Goal: Task Accomplishment & Management: Use online tool/utility

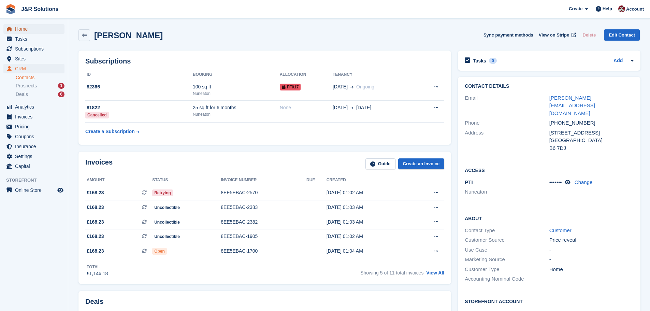
click at [21, 31] on span "Home" at bounding box center [35, 29] width 41 height 10
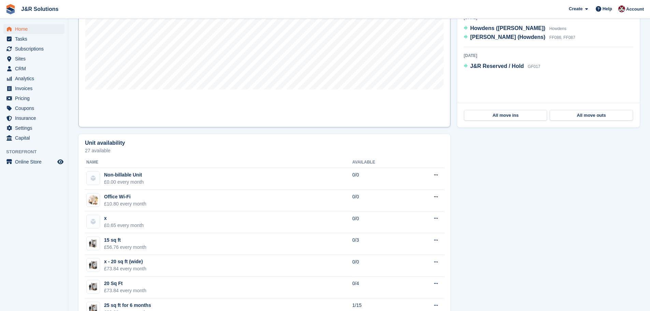
scroll to position [307, 0]
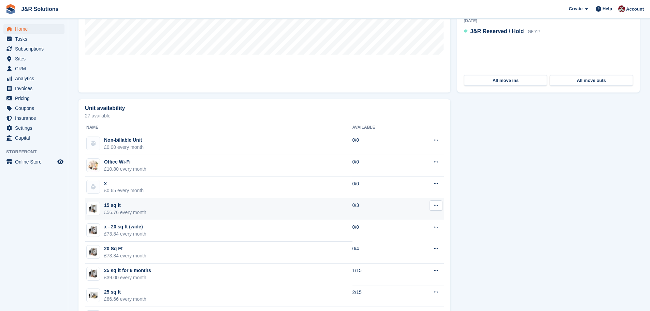
click at [278, 208] on td "15 sq ft £56.76 every month" at bounding box center [219, 209] width 268 height 22
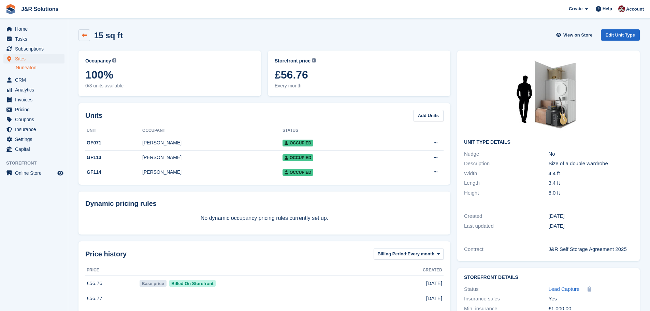
click at [85, 36] on icon at bounding box center [84, 35] width 5 height 5
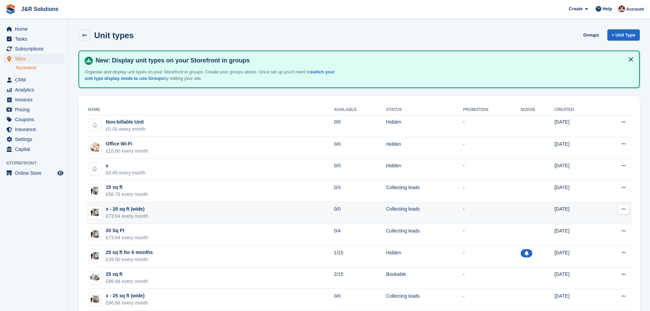
click at [348, 215] on td "0/0" at bounding box center [360, 213] width 52 height 22
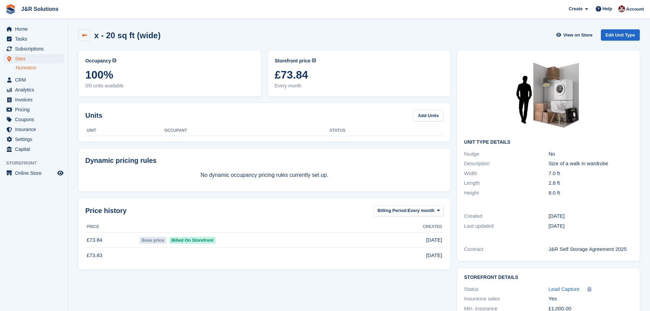
click at [84, 35] on icon at bounding box center [84, 35] width 5 height 5
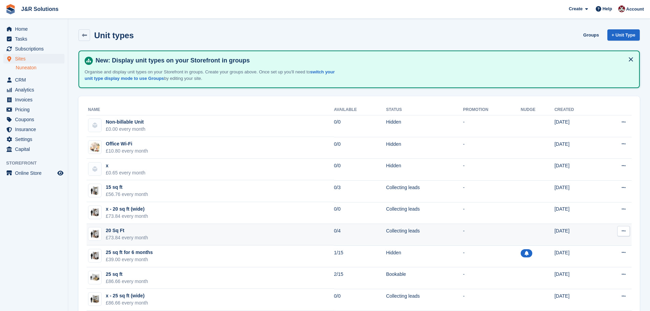
click at [252, 236] on td "20 Sq Ft £73.84 every month" at bounding box center [211, 235] width 248 height 22
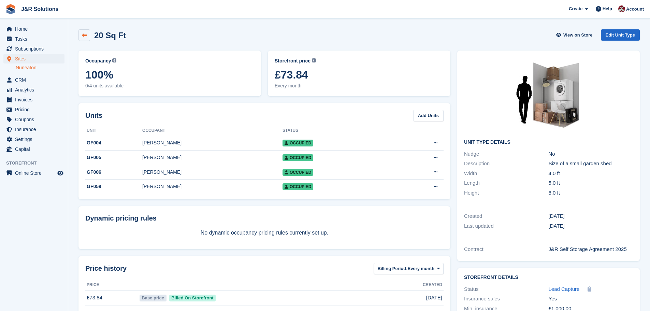
click at [84, 34] on icon at bounding box center [84, 35] width 5 height 5
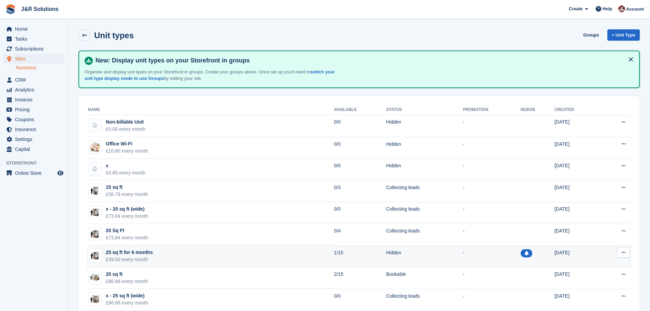
click at [191, 256] on td "25 sq ft for 6 months £39.00 every month" at bounding box center [211, 256] width 248 height 22
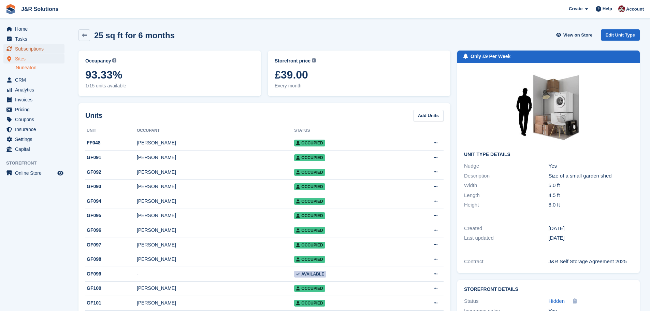
click at [40, 53] on span "Subscriptions" at bounding box center [35, 49] width 41 height 10
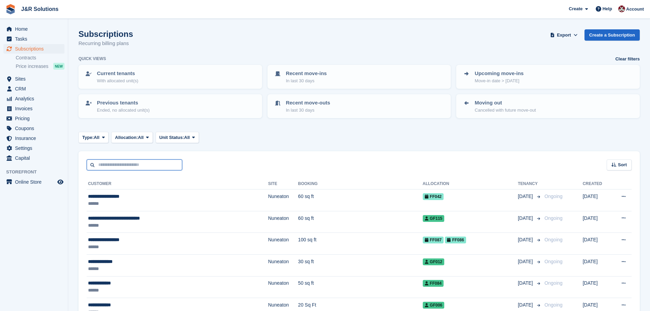
click at [130, 161] on input "text" at bounding box center [135, 164] width 96 height 11
type input "******"
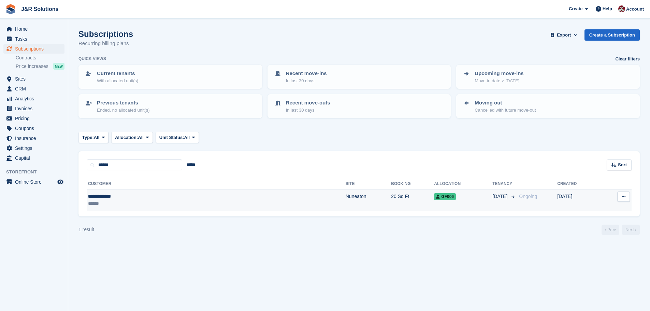
click at [175, 207] on div "******" at bounding box center [146, 203] width 116 height 7
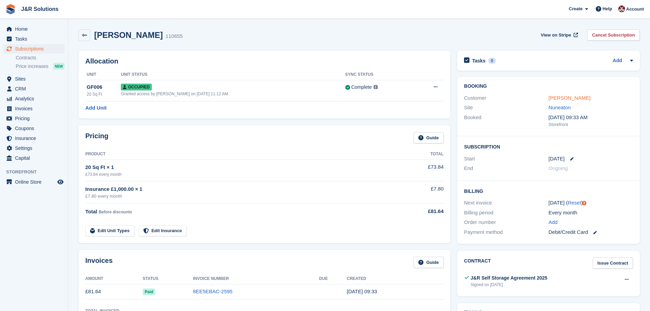
drag, startPoint x: 568, startPoint y: 96, endPoint x: 553, endPoint y: 99, distance: 16.1
click at [568, 96] on link "[PERSON_NAME]" at bounding box center [570, 98] width 42 height 6
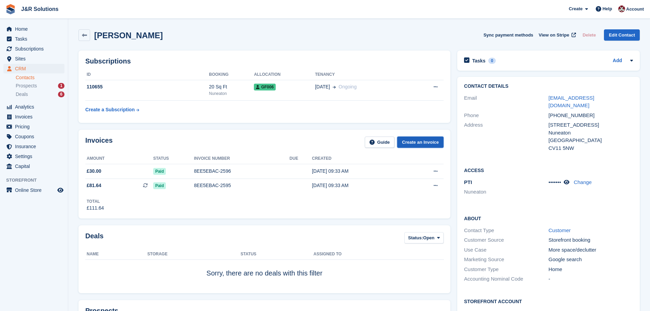
click at [422, 142] on link "Create an Invoice" at bounding box center [420, 142] width 46 height 11
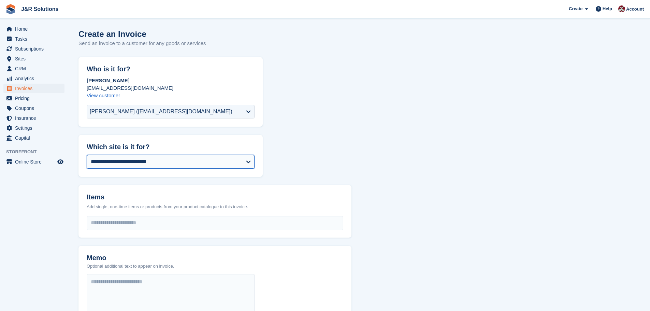
click at [250, 164] on select "**********" at bounding box center [171, 162] width 168 height 14
select select "****"
click at [291, 221] on input "select-one" at bounding box center [215, 223] width 256 height 14
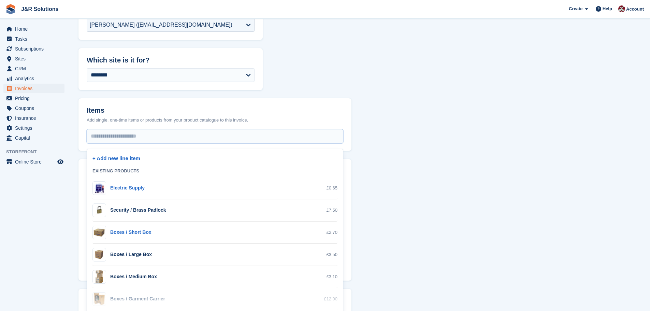
scroll to position [102, 0]
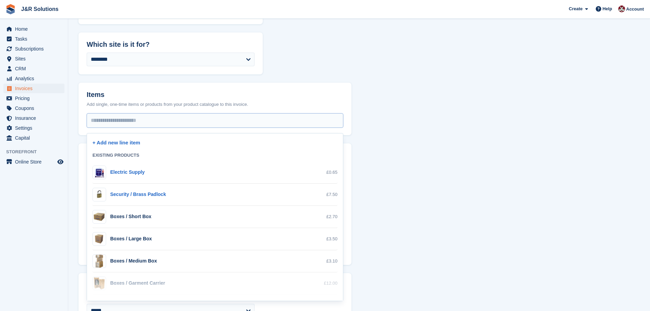
click at [156, 197] on div "Security / Brass Padlock" at bounding box center [138, 194] width 56 height 7
select select "*"
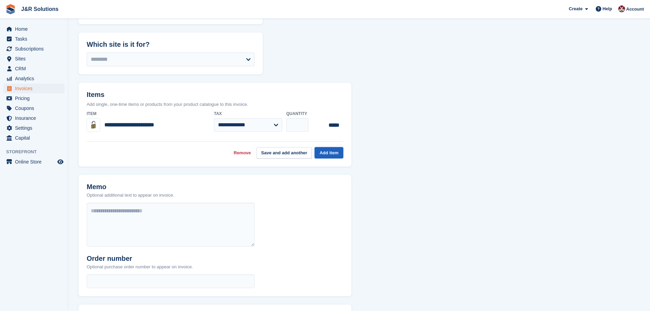
click at [325, 153] on button "Add item" at bounding box center [329, 152] width 29 height 11
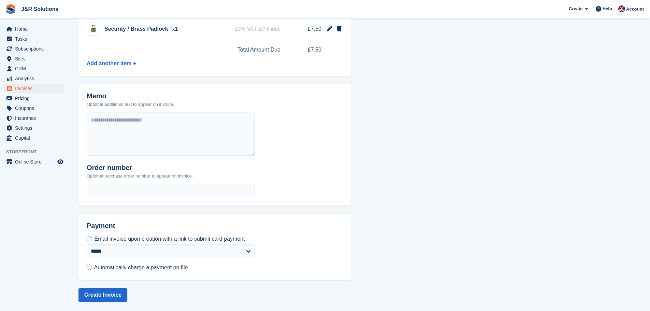
scroll to position [193, 0]
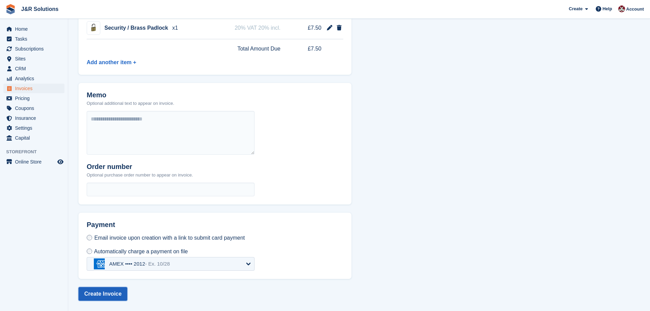
click at [111, 291] on button "Create Invoice" at bounding box center [103, 294] width 49 height 14
